Goal: Information Seeking & Learning: Learn about a topic

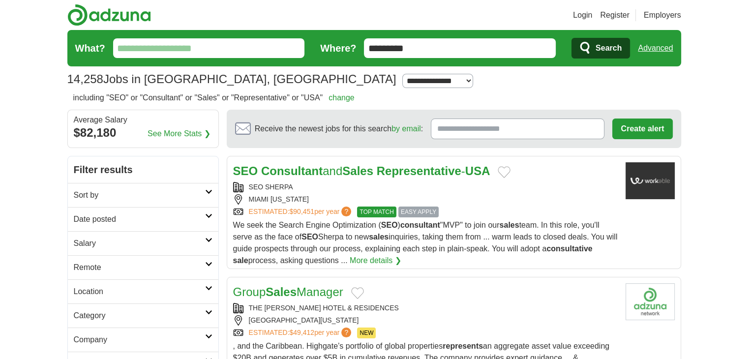
click at [456, 49] on input "*********" at bounding box center [460, 48] width 192 height 20
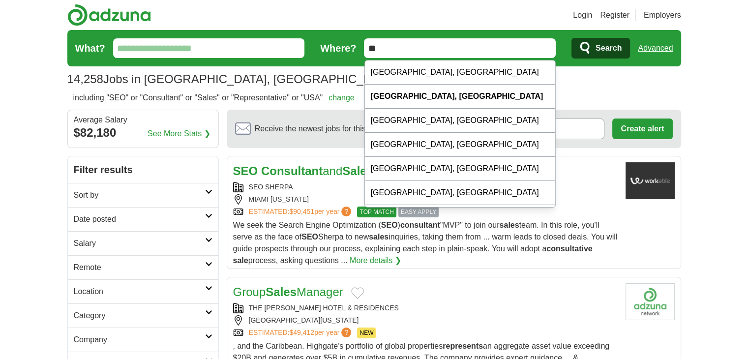
type input "*"
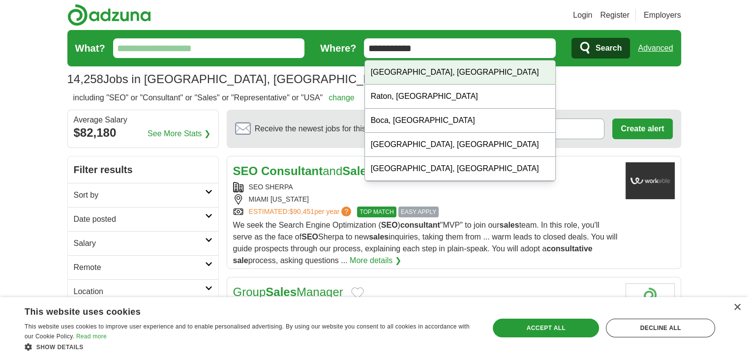
click at [426, 71] on div "Boca Raton, FL" at bounding box center [460, 72] width 191 height 24
type input "**********"
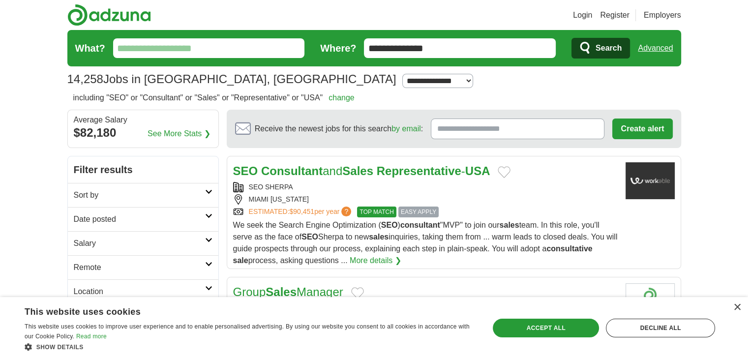
click at [595, 49] on span "Search" at bounding box center [608, 48] width 26 height 20
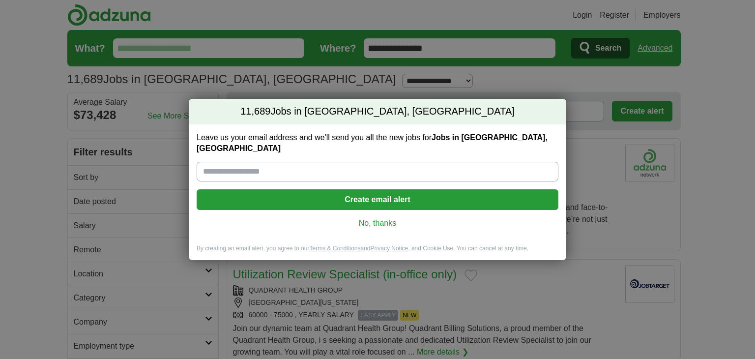
click at [595, 49] on div "11,689 Jobs in Boca Raton, FL Leave us your email address and we'll send you al…" at bounding box center [377, 179] width 755 height 359
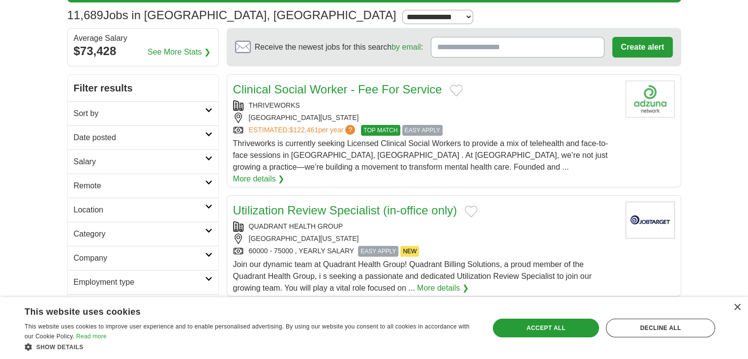
scroll to position [66, 0]
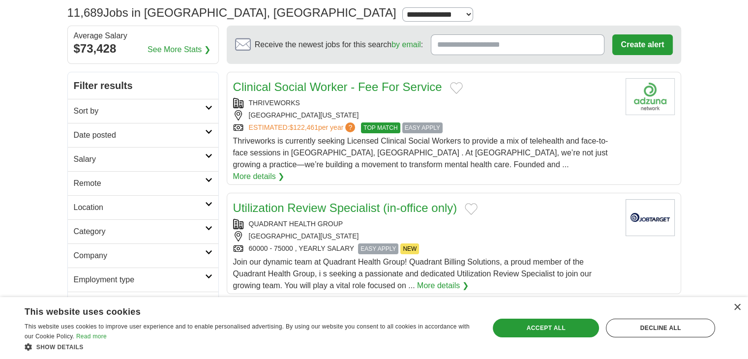
click at [148, 276] on h2 "Employment type" at bounding box center [139, 280] width 131 height 12
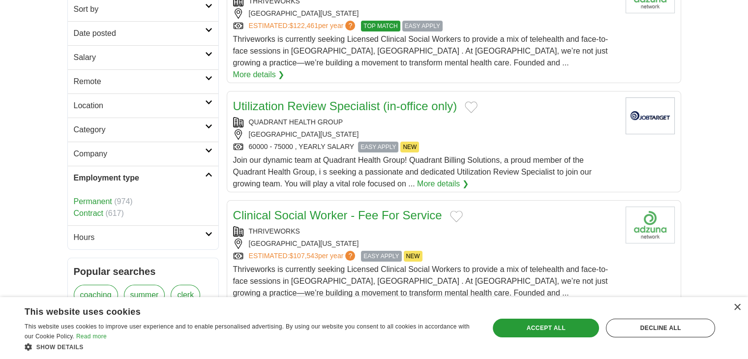
scroll to position [169, 0]
click at [205, 173] on icon at bounding box center [208, 173] width 7 height 5
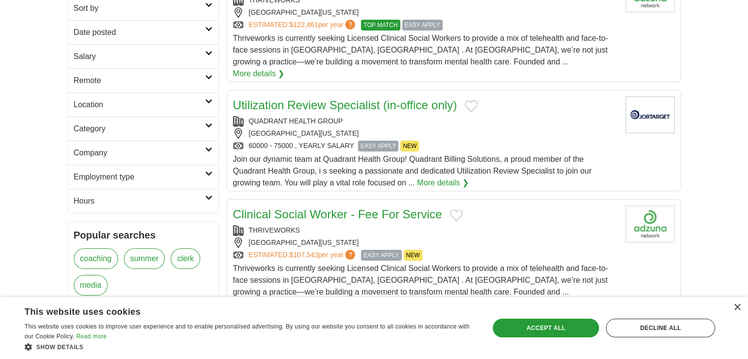
click at [142, 127] on h2 "Category" at bounding box center [139, 129] width 131 height 12
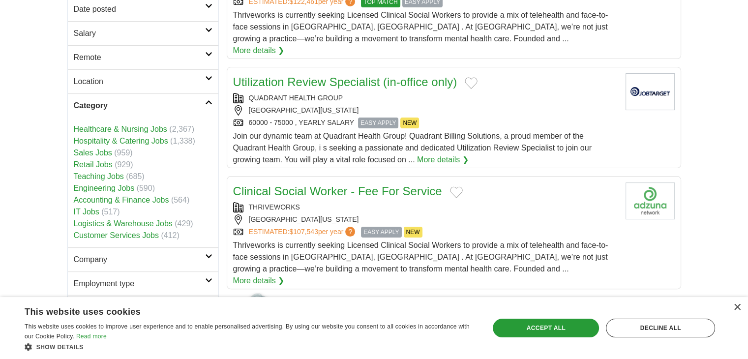
scroll to position [192, 0]
click at [95, 152] on link "Sales Jobs" at bounding box center [93, 153] width 38 height 8
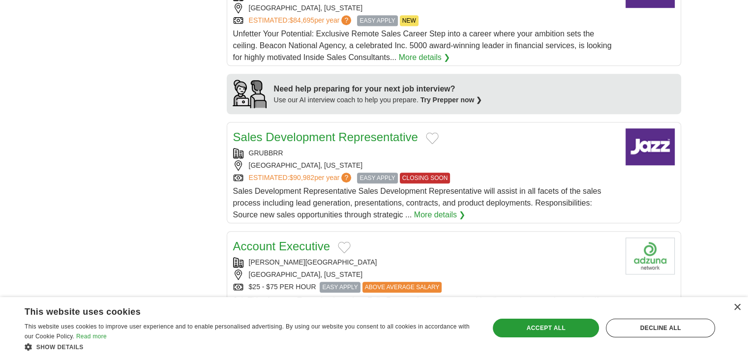
scroll to position [791, 0]
click at [429, 209] on link "More details ❯" at bounding box center [440, 215] width 52 height 12
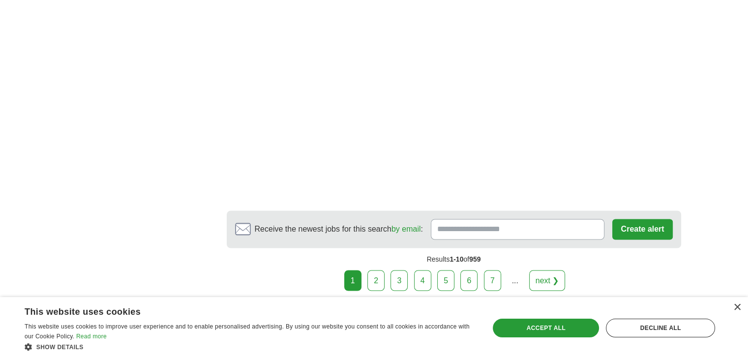
scroll to position [1629, 0]
click at [373, 269] on link "2" at bounding box center [375, 279] width 17 height 21
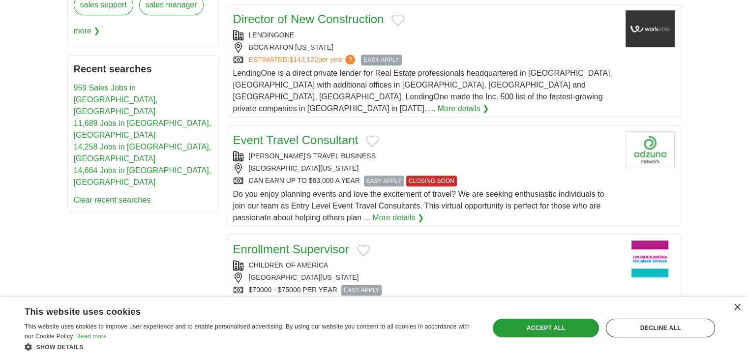
scroll to position [504, 0]
click at [741, 306] on div "× This website uses cookies This website uses cookies to improve user experienc…" at bounding box center [374, 328] width 748 height 62
click at [563, 329] on div "Accept all" at bounding box center [546, 328] width 106 height 19
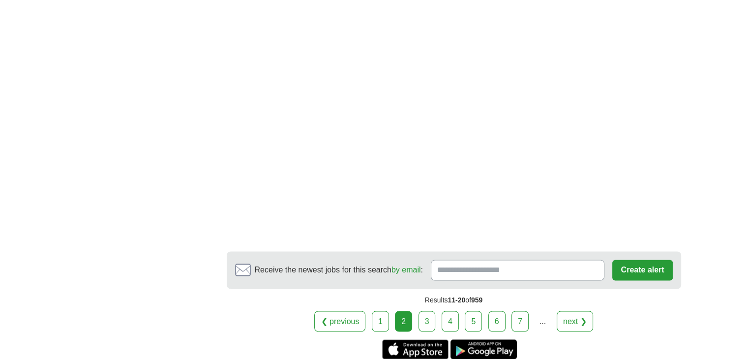
scroll to position [1589, 0]
click at [427, 311] on link "3" at bounding box center [426, 321] width 17 height 21
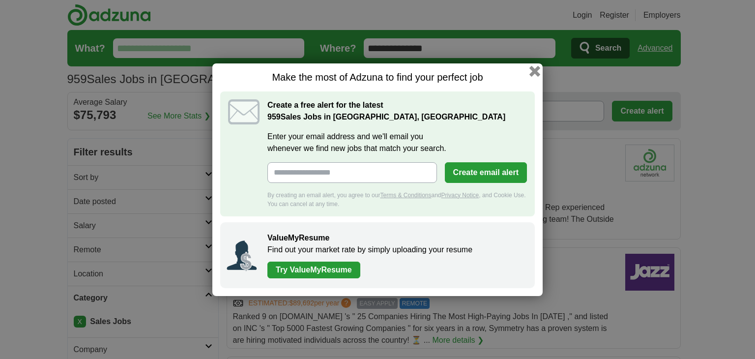
click at [531, 71] on button "button" at bounding box center [535, 70] width 11 height 11
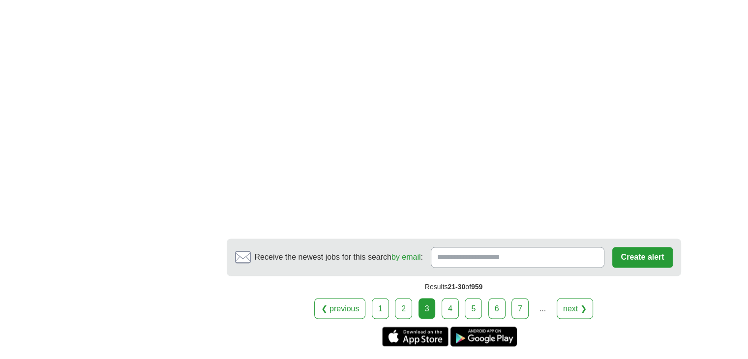
scroll to position [1569, 0]
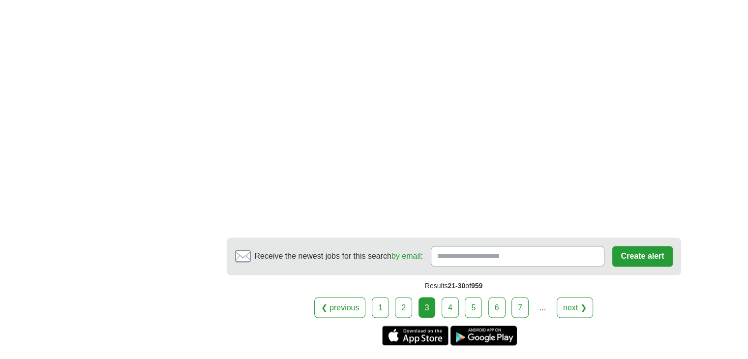
click at [454, 305] on link "4" at bounding box center [450, 307] width 17 height 21
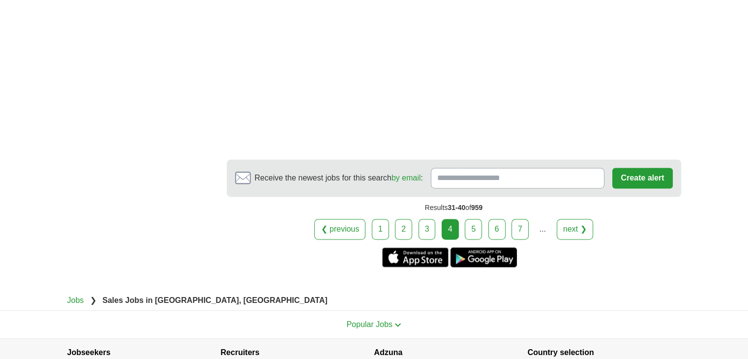
scroll to position [1534, 0]
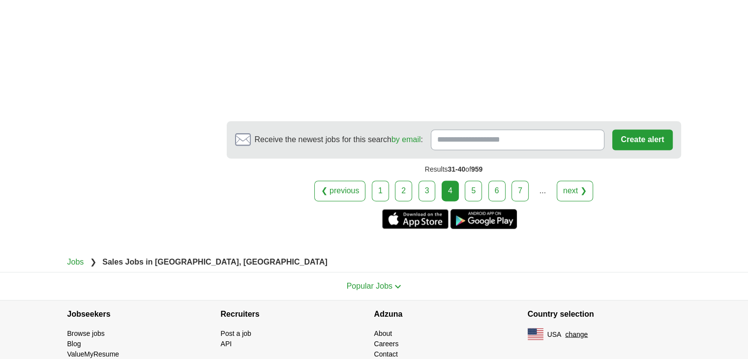
click at [476, 180] on link "5" at bounding box center [473, 190] width 17 height 21
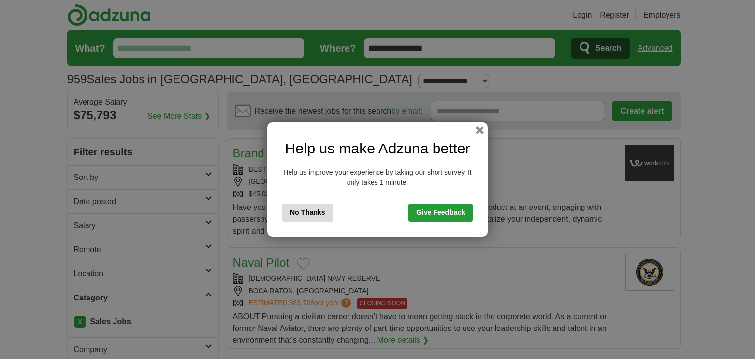
click at [313, 214] on button "No Thanks" at bounding box center [307, 213] width 51 height 18
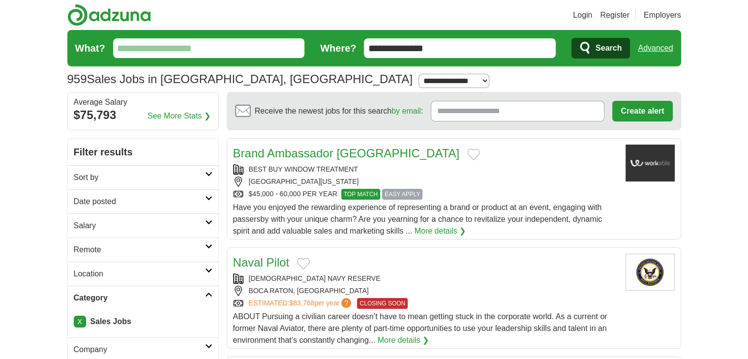
click at [418, 82] on select "**********" at bounding box center [453, 81] width 71 height 14
select select "**"
click at [418, 74] on select "**********" at bounding box center [453, 81] width 71 height 14
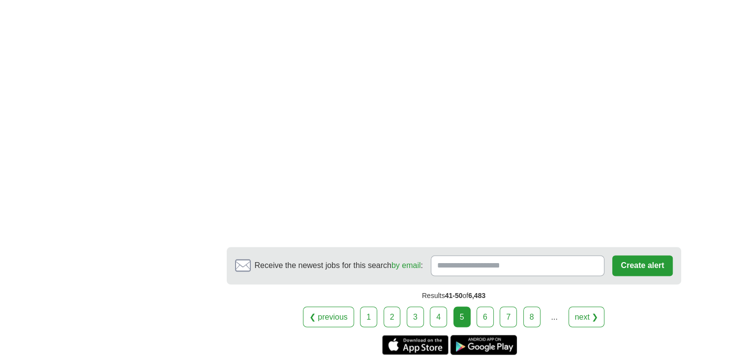
scroll to position [1577, 0]
click at [480, 306] on link "6" at bounding box center [484, 316] width 17 height 21
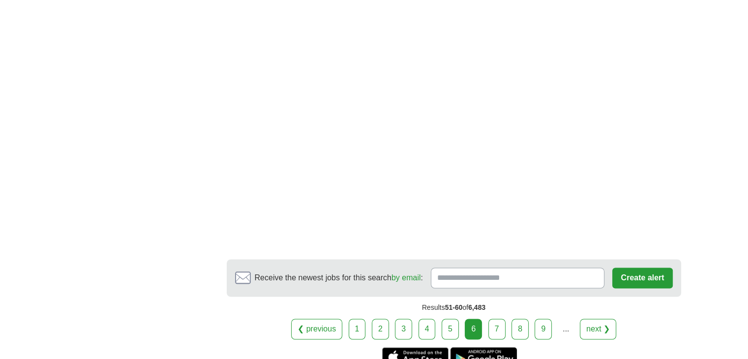
scroll to position [1525, 0]
